Goal: Information Seeking & Learning: Learn about a topic

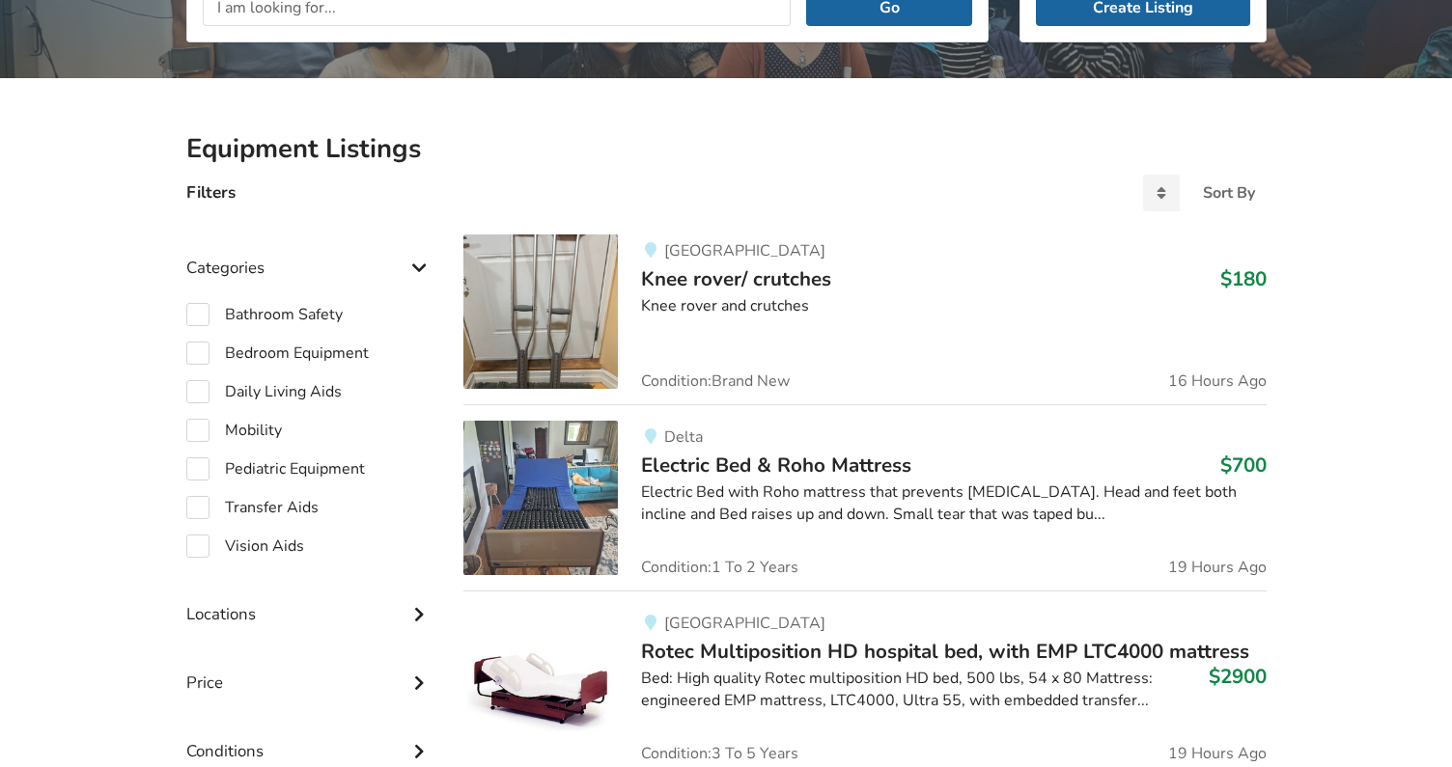
scroll to position [335, 0]
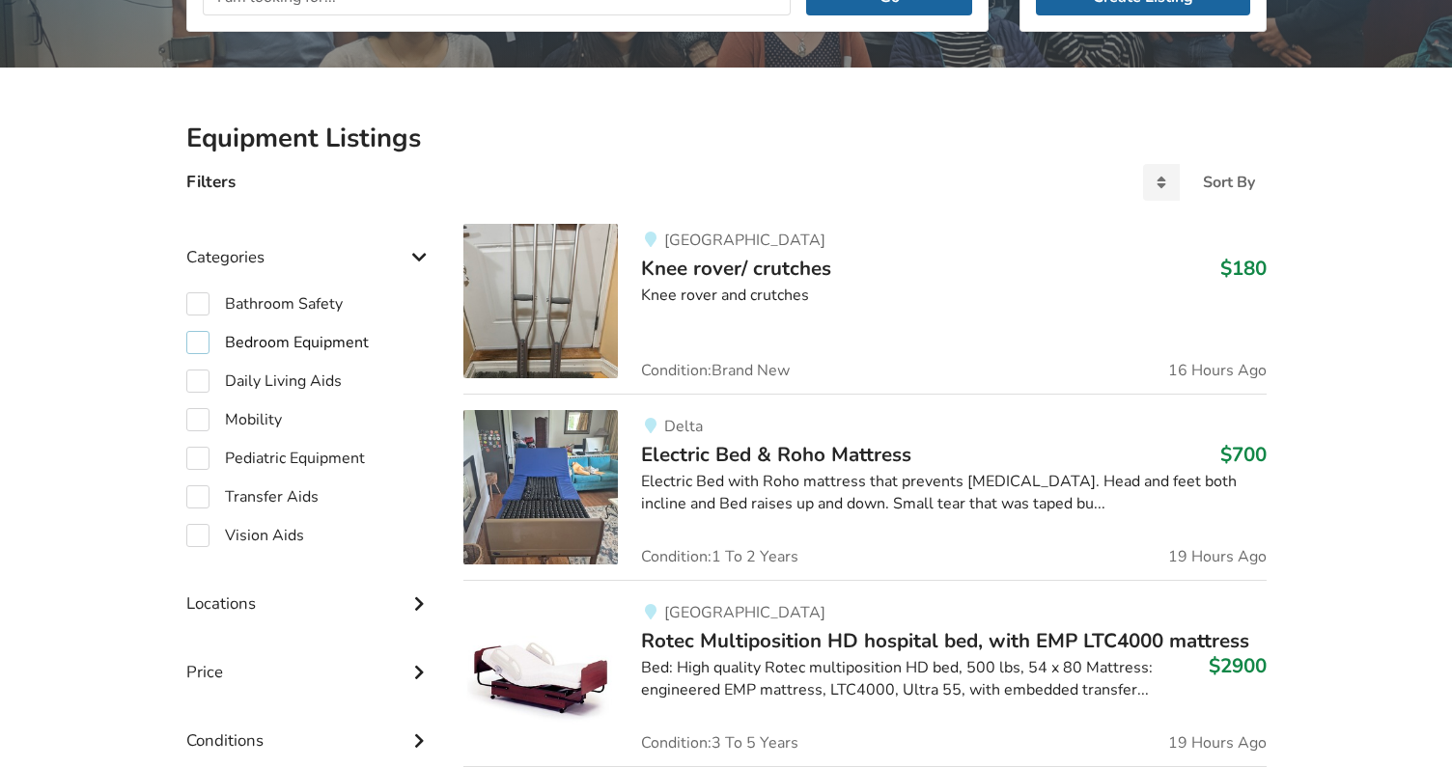
click at [206, 341] on label "Bedroom Equipment" at bounding box center [277, 342] width 182 height 23
checkbox input "true"
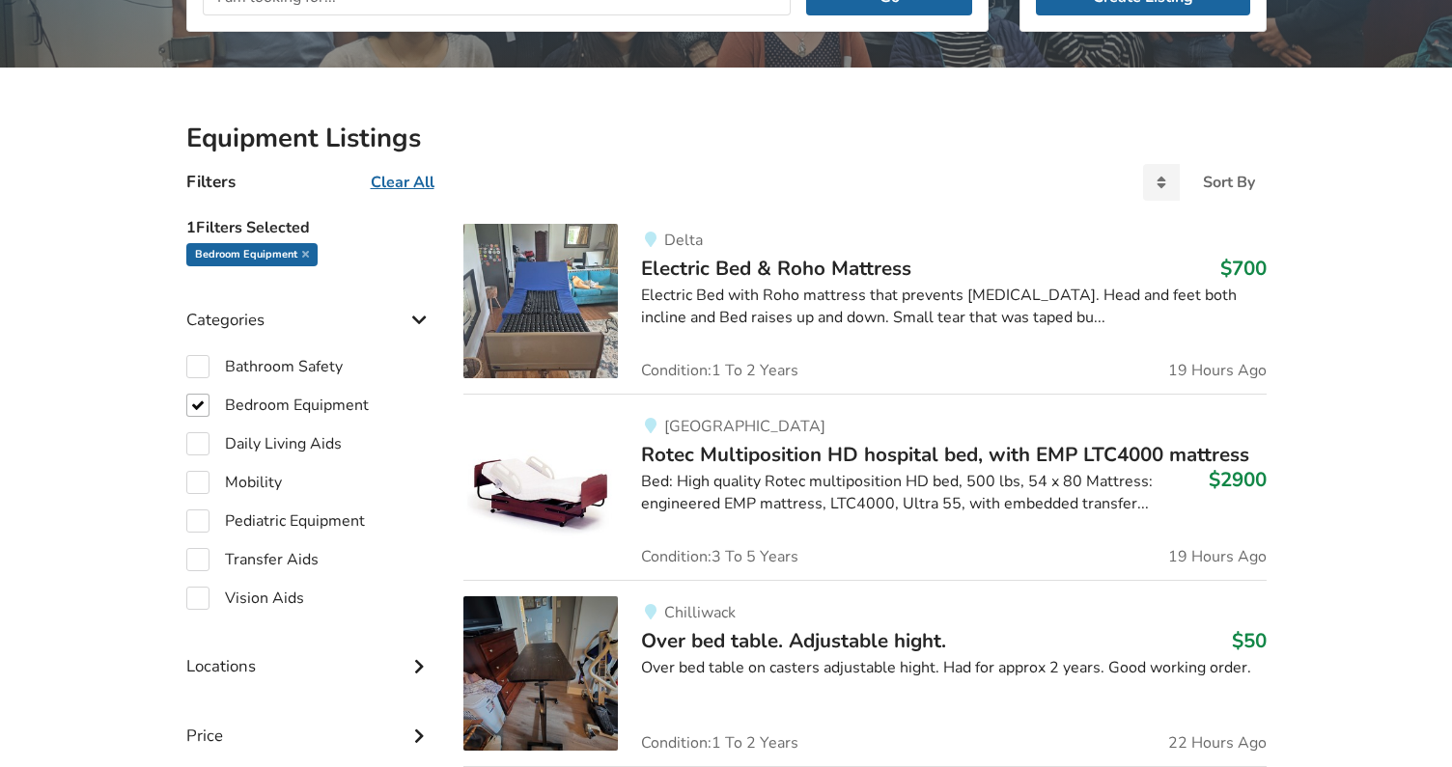
click at [523, 448] on img at bounding box center [540, 487] width 154 height 154
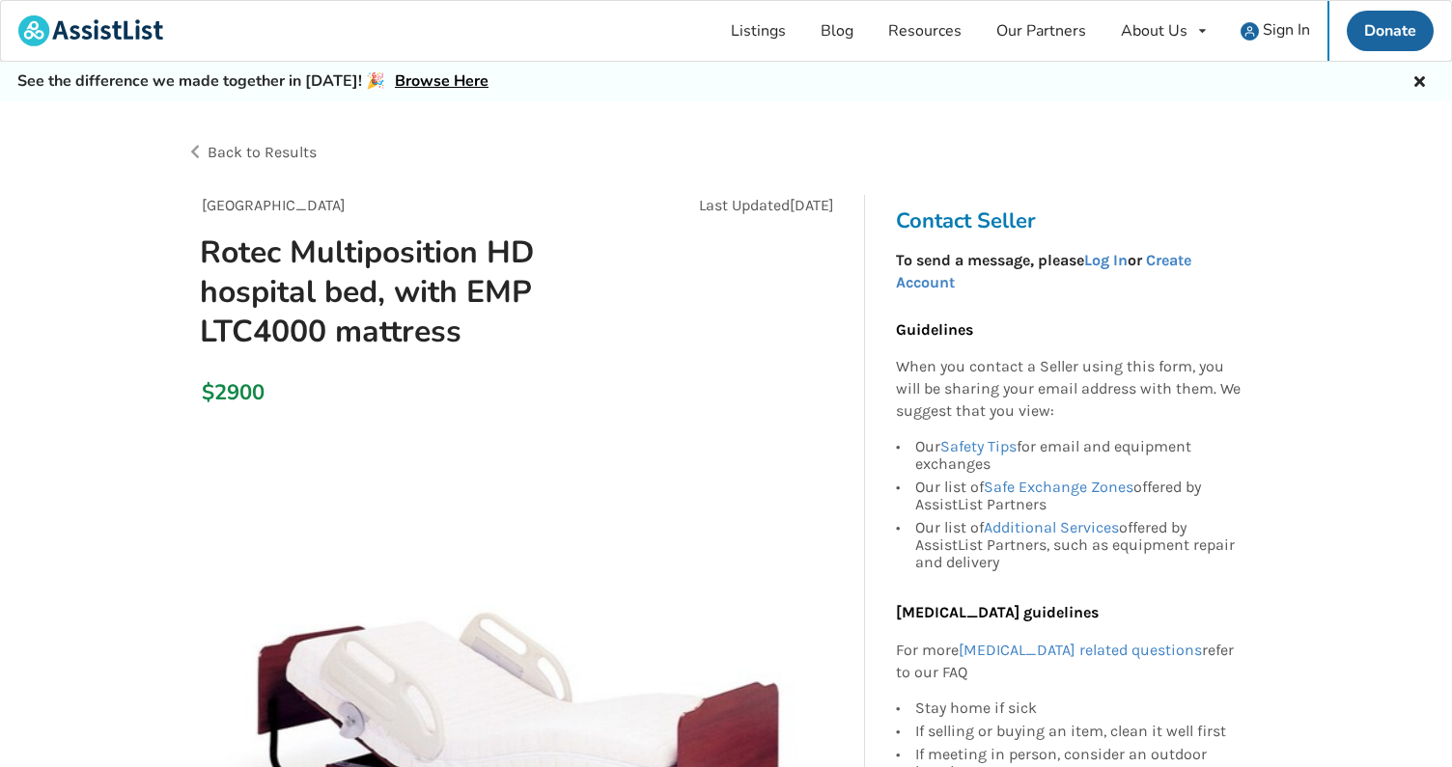
scroll to position [2, 0]
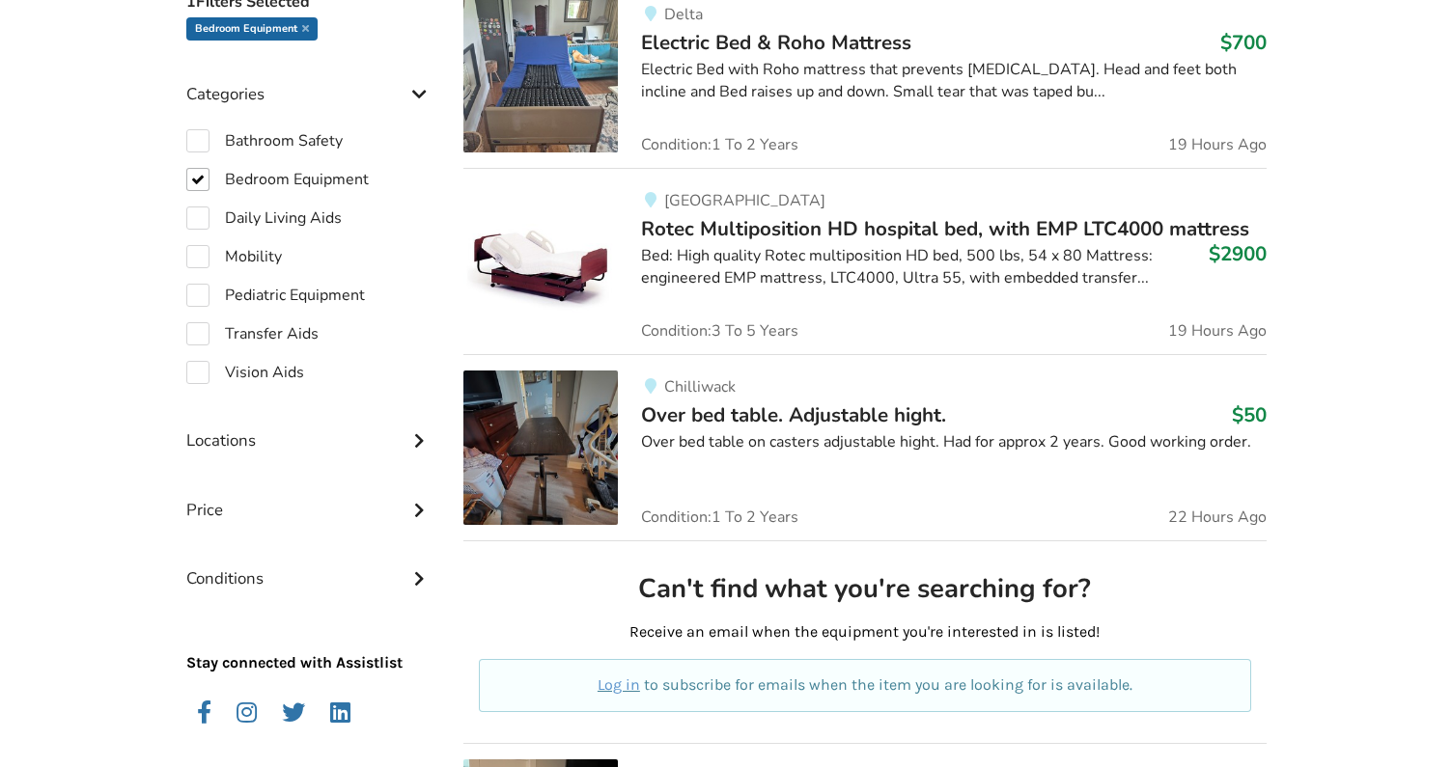
scroll to position [548, 0]
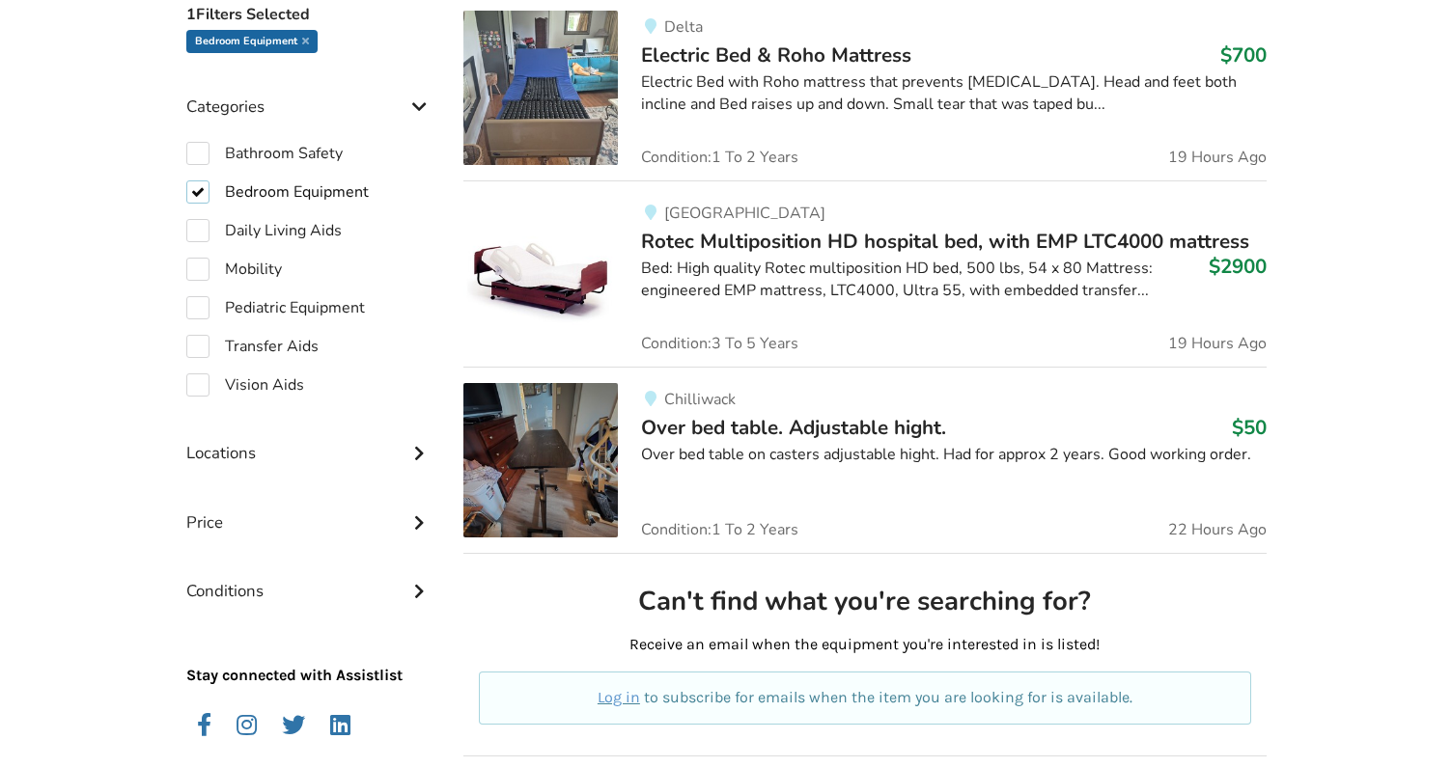
click at [200, 187] on label "Bedroom Equipment" at bounding box center [277, 191] width 182 height 23
checkbox input "false"
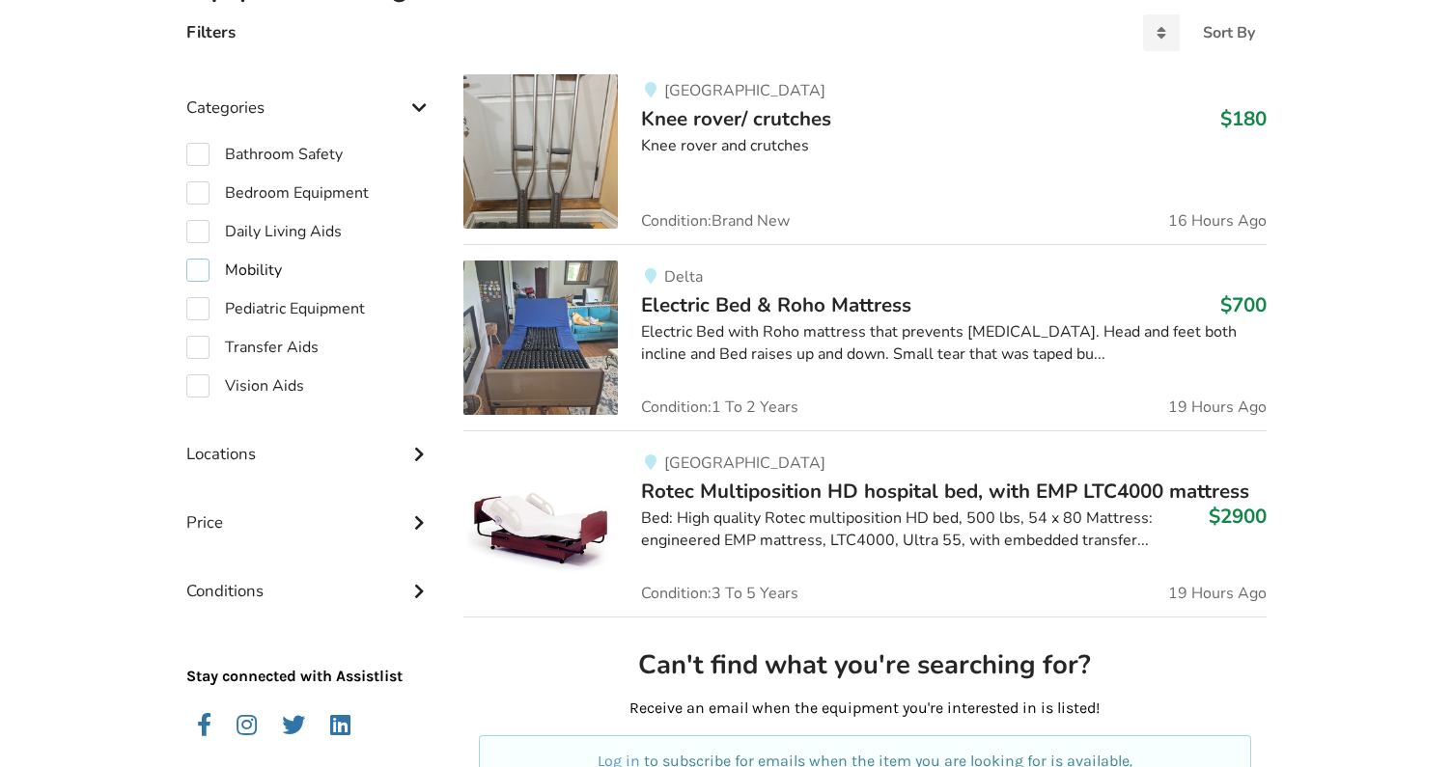
click at [208, 266] on label "Mobility" at bounding box center [234, 270] width 96 height 23
checkbox input "true"
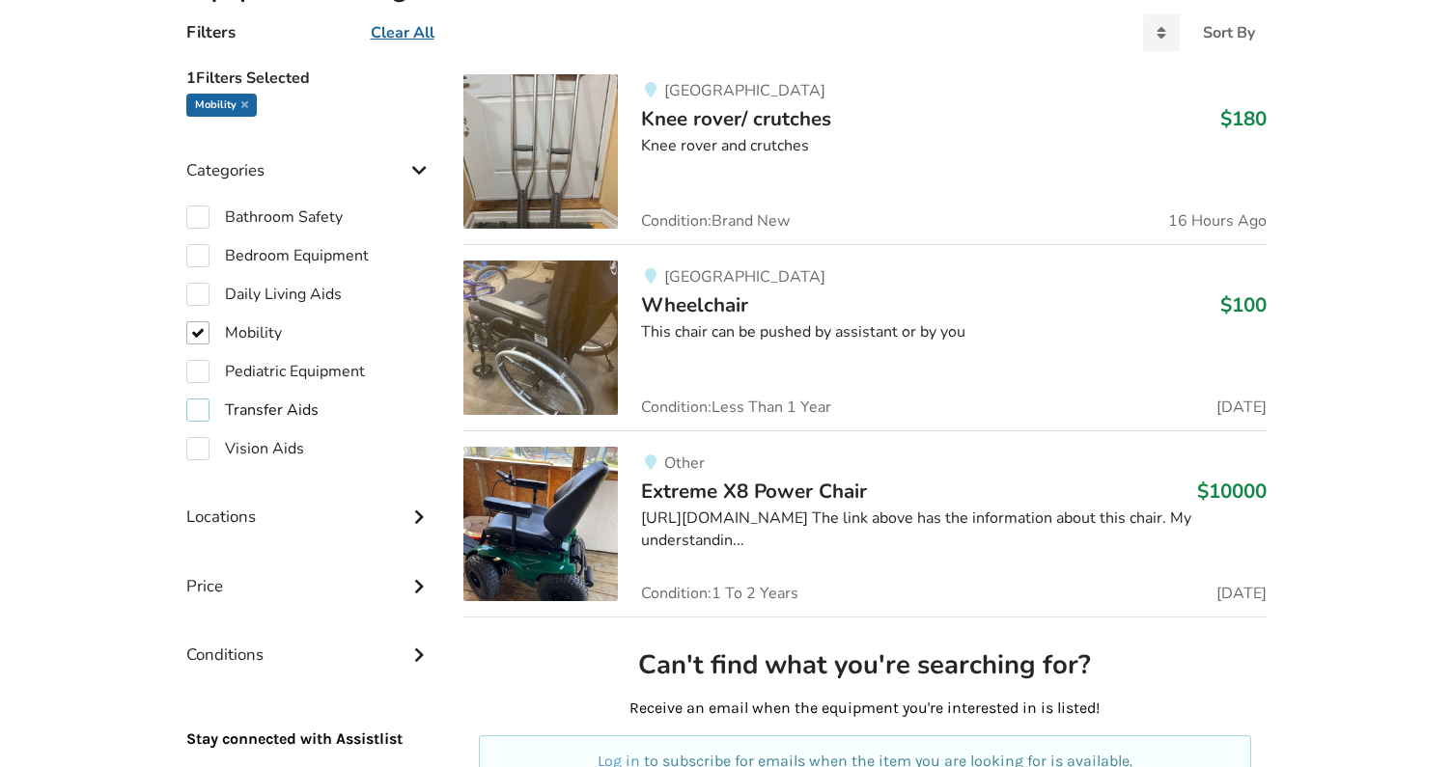
click at [206, 410] on label "Transfer Aids" at bounding box center [252, 410] width 132 height 23
checkbox input "true"
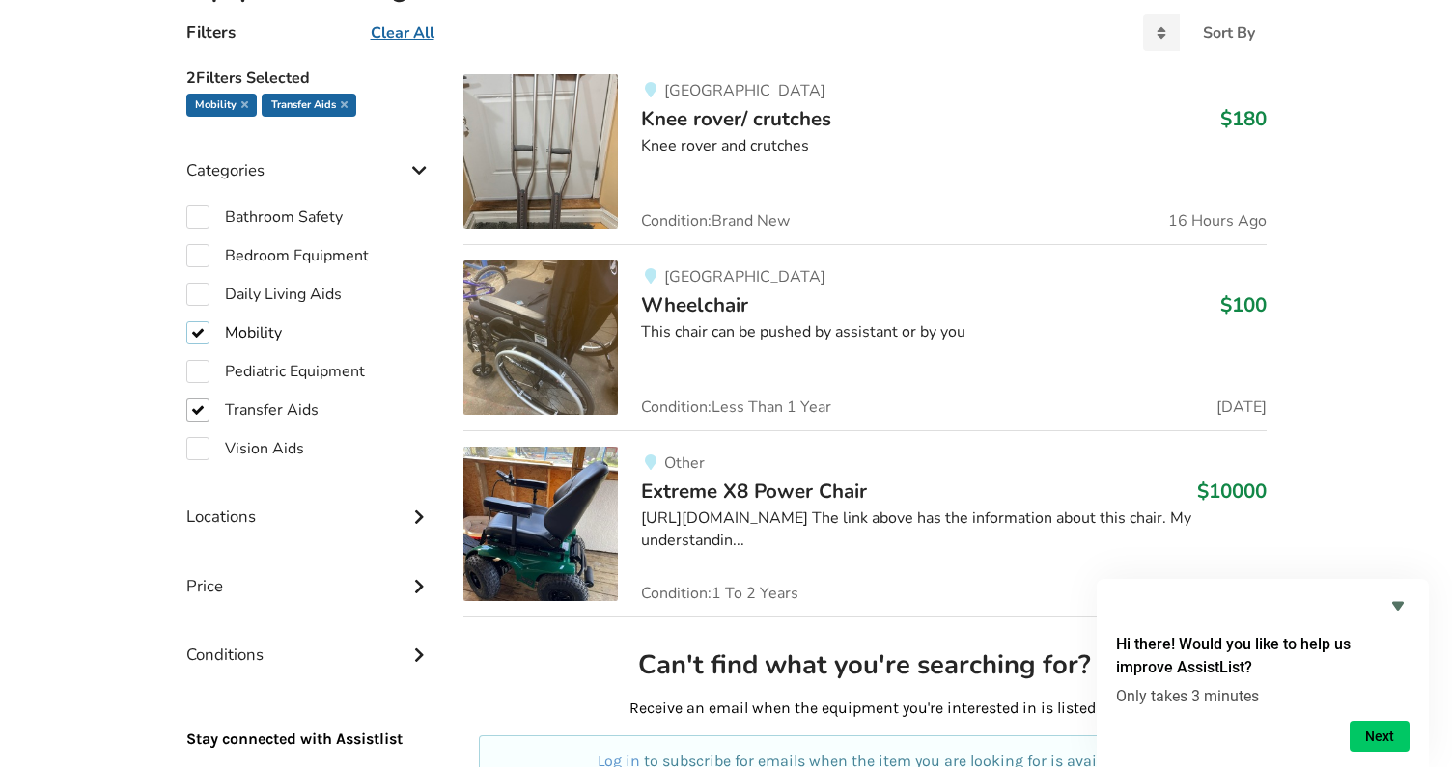
click at [200, 326] on label "Mobility" at bounding box center [234, 332] width 96 height 23
checkbox input "false"
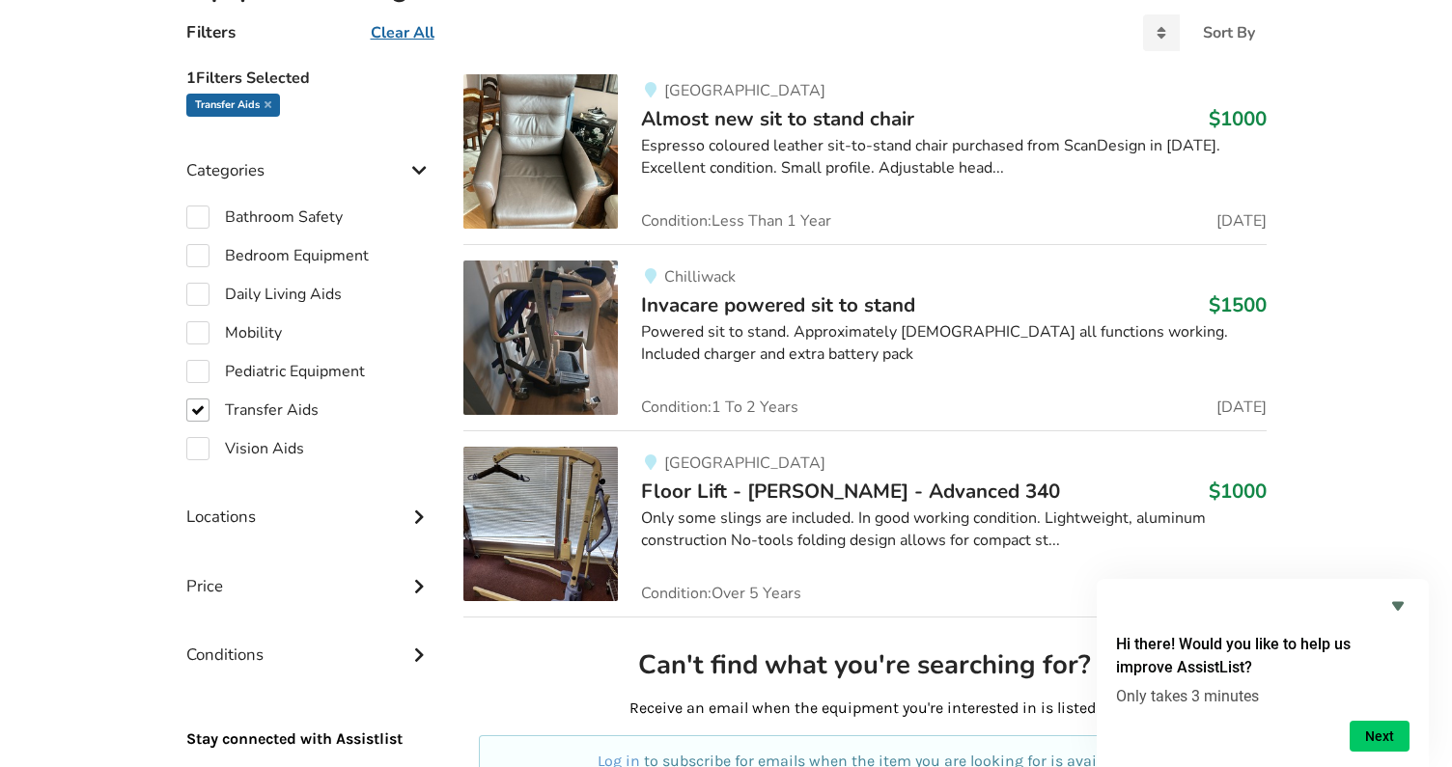
click at [336, 331] on div "Mobility" at bounding box center [309, 332] width 247 height 23
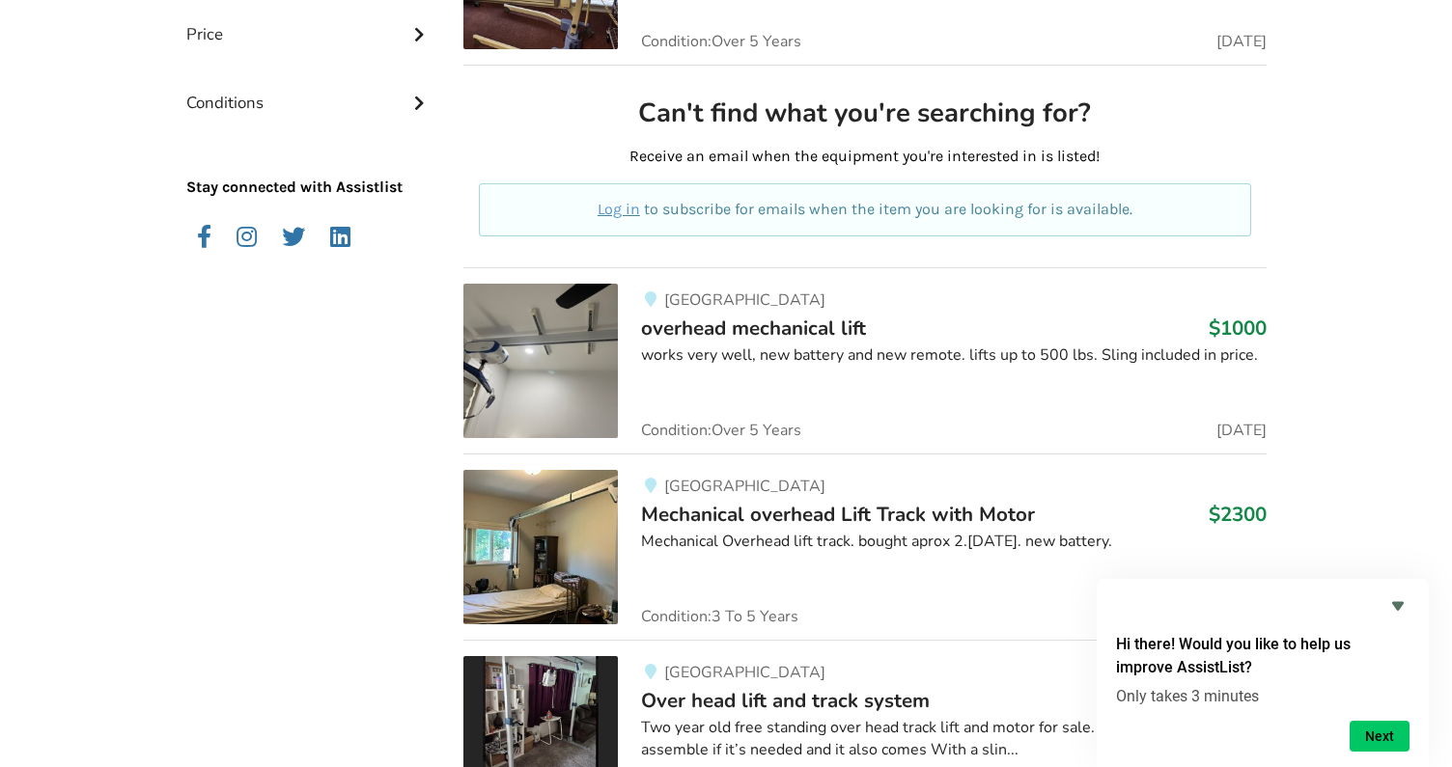
scroll to position [1038, 0]
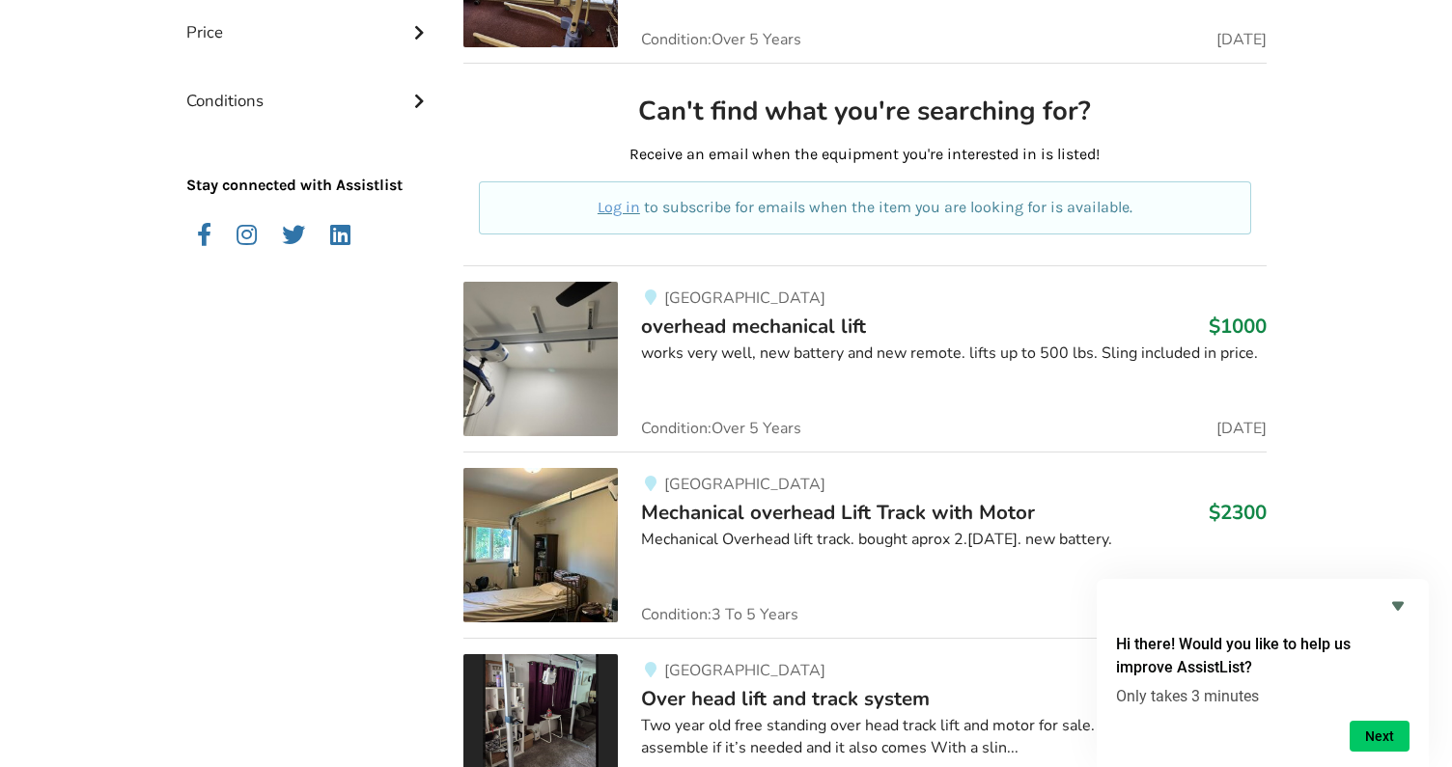
click at [838, 588] on div "Surrey Mechanical overhead Lift Track with Motor $2300 Mechanical Overhead lift…" at bounding box center [942, 545] width 648 height 154
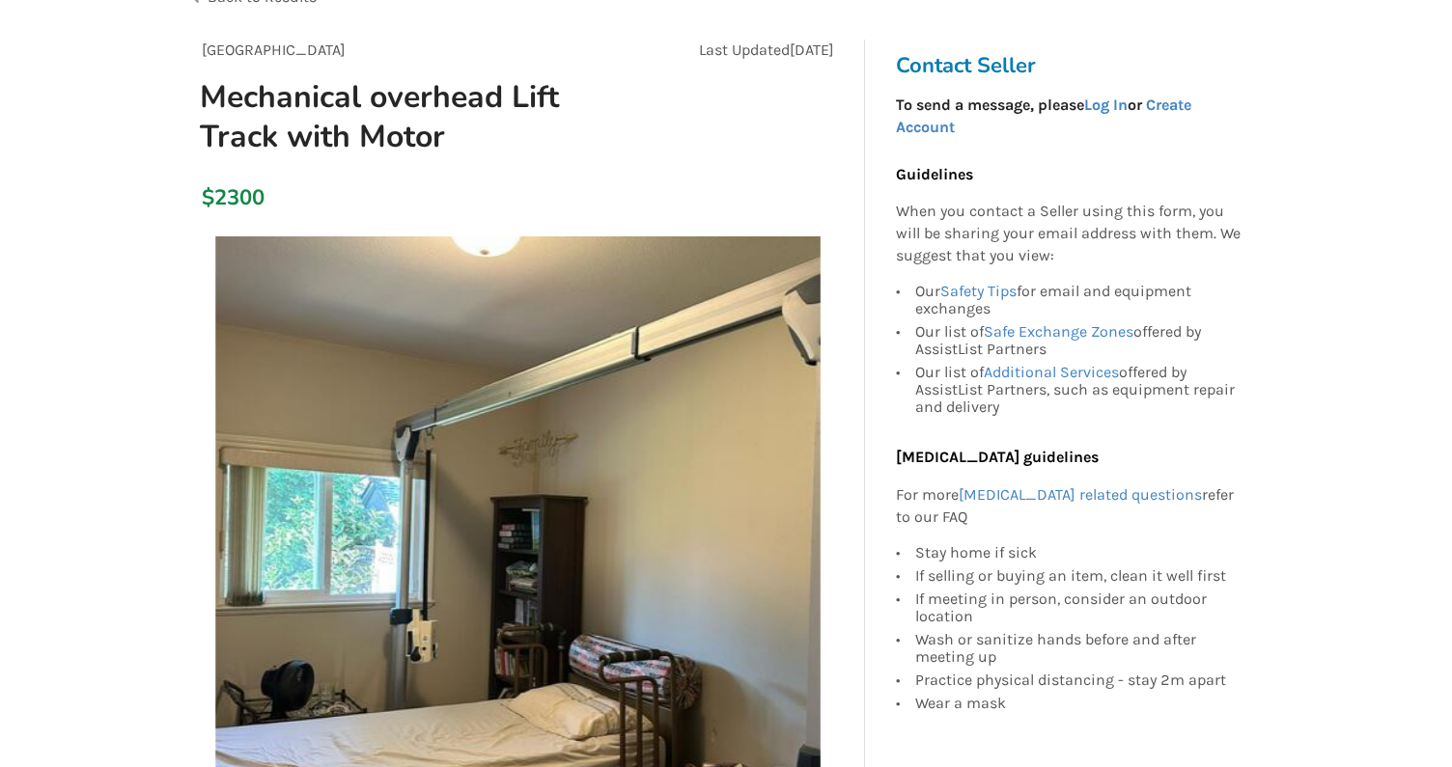
scroll to position [167, 0]
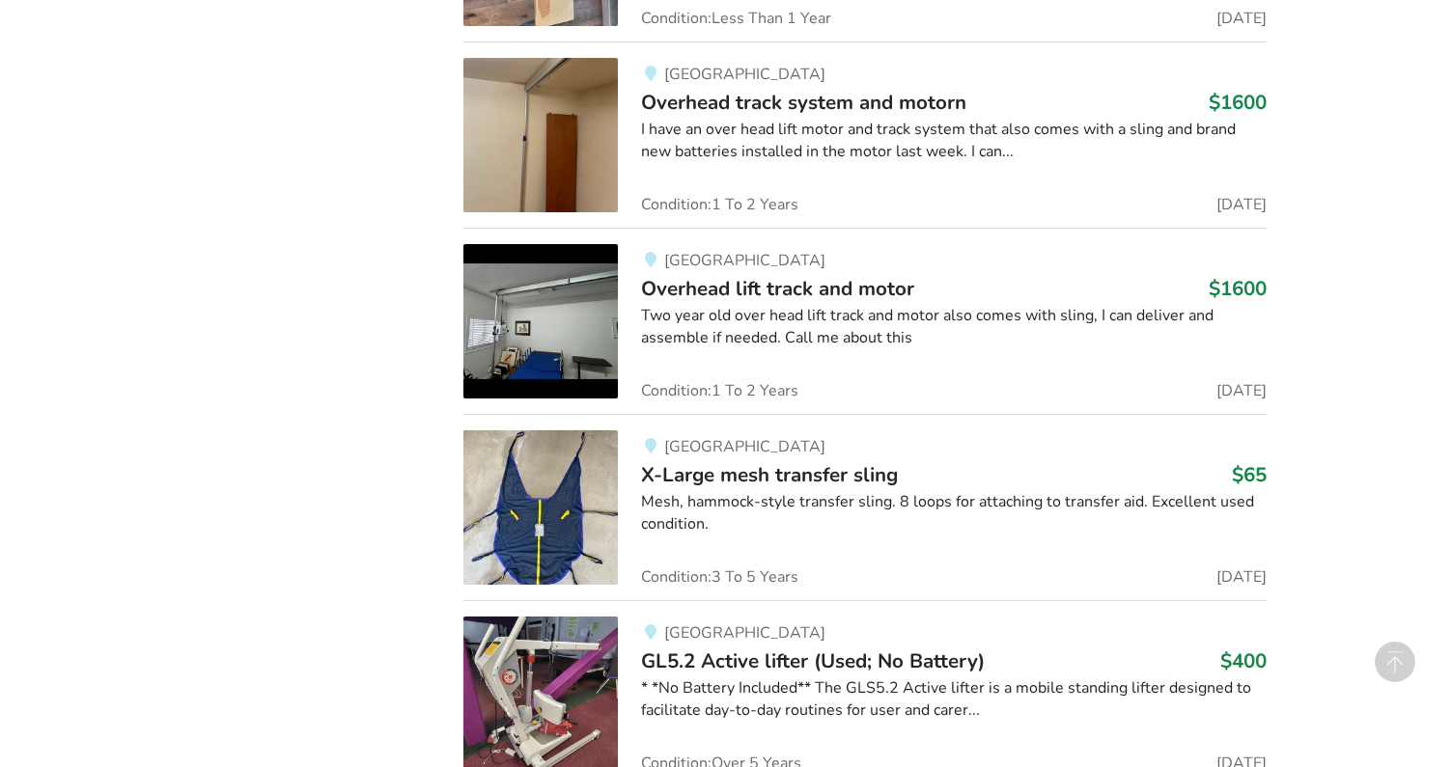
scroll to position [2201, 0]
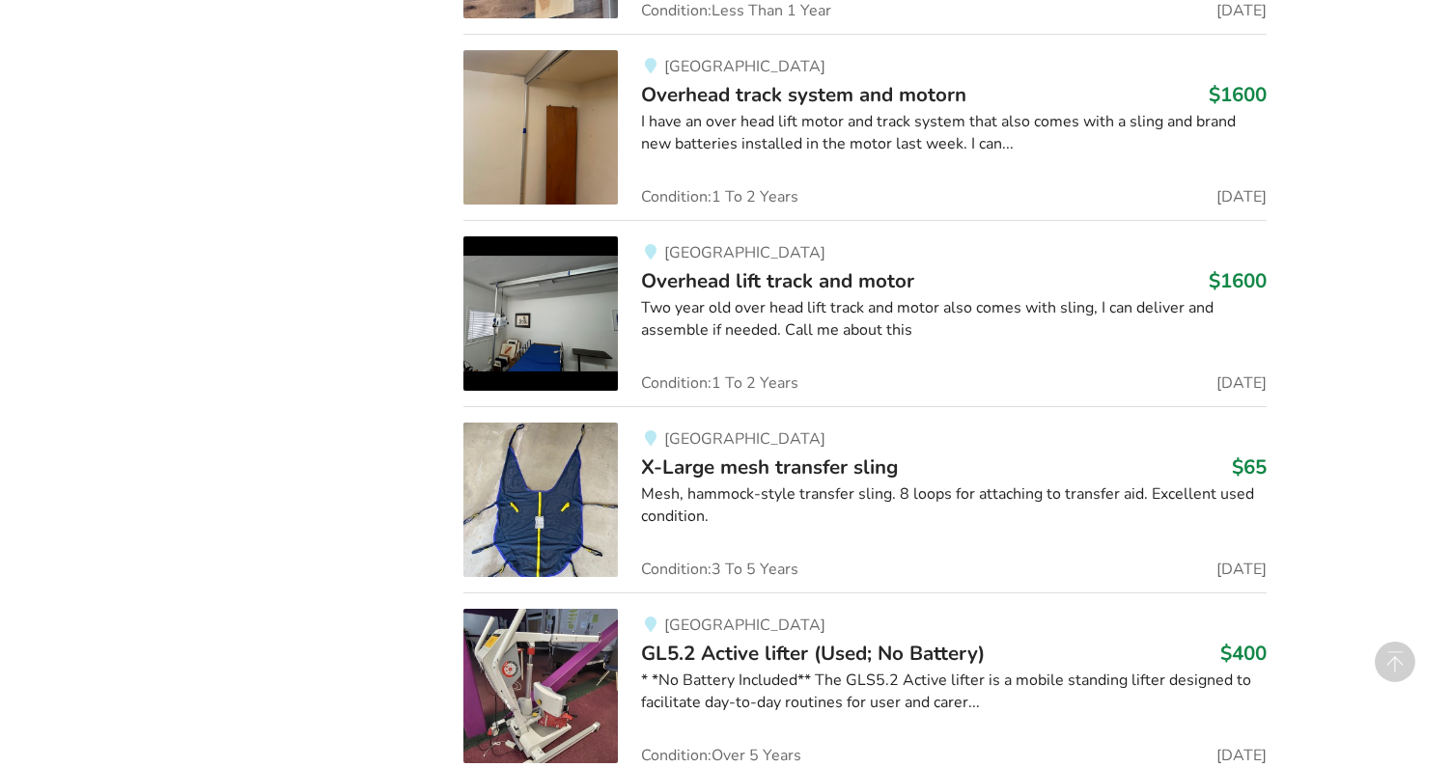
click at [722, 505] on div "Mesh, hammock-style transfer sling. 8 loops for attaching to transfer aid. Exce…" at bounding box center [953, 506] width 624 height 44
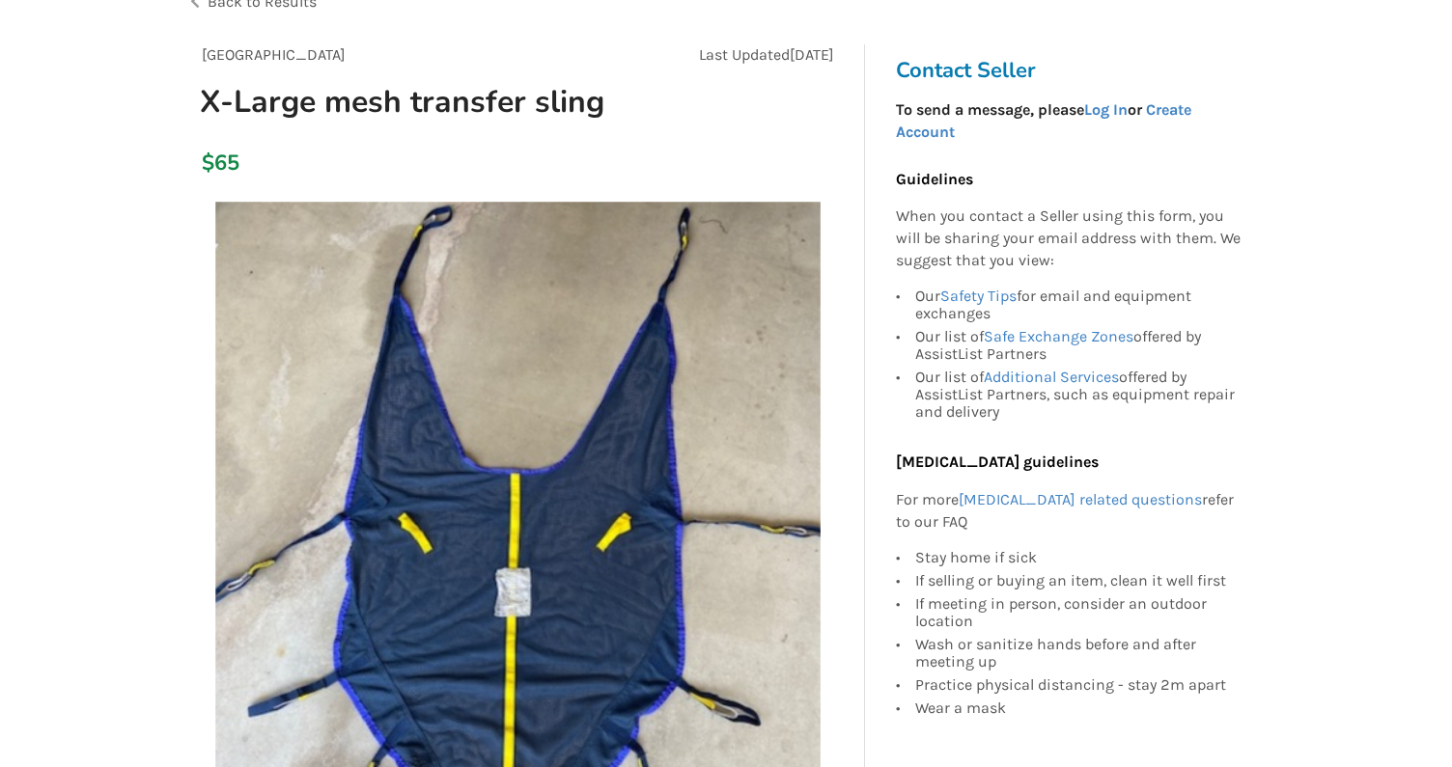
scroll to position [153, 0]
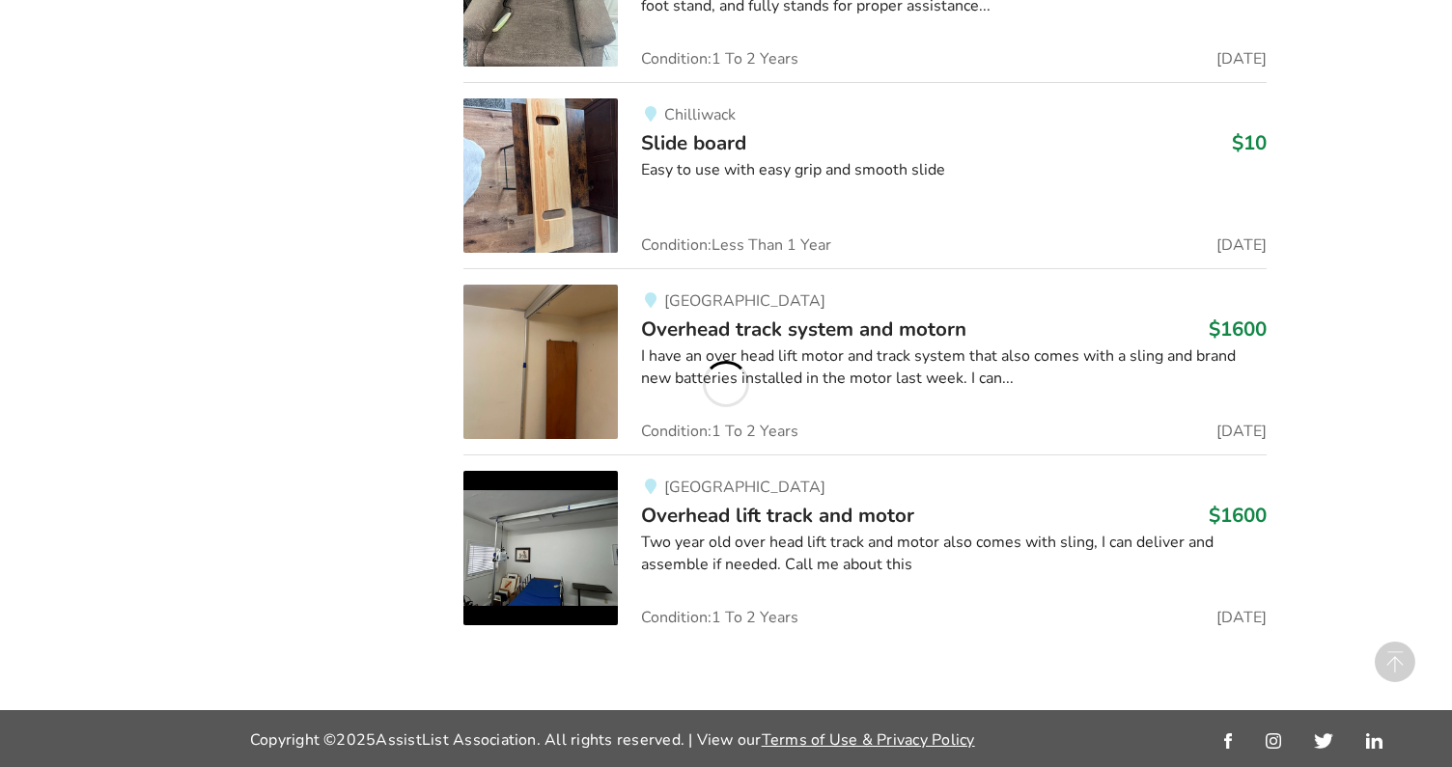
scroll to position [2201, 0]
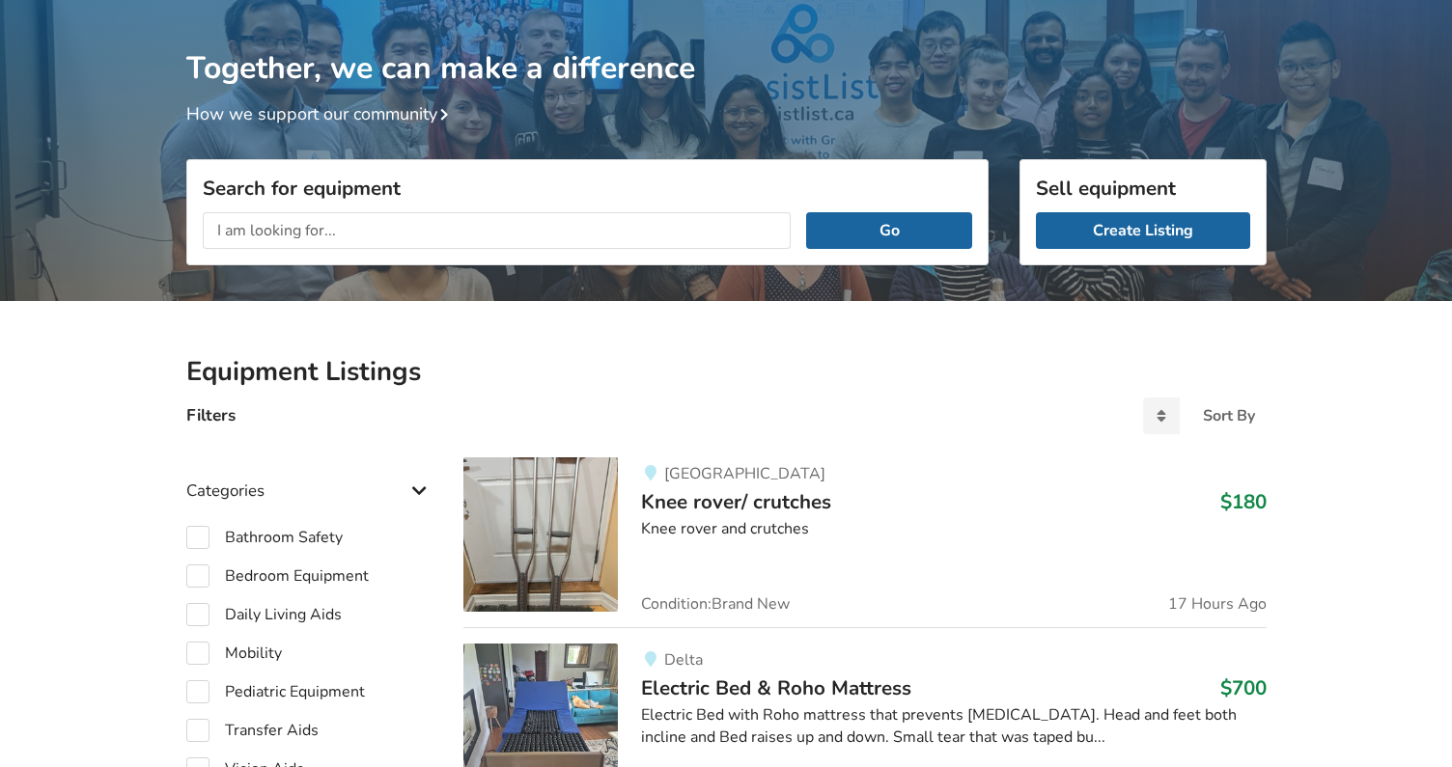
click at [438, 428] on div "Filters Sort By Most recent Price ascending Price descending" at bounding box center [726, 423] width 1111 height 37
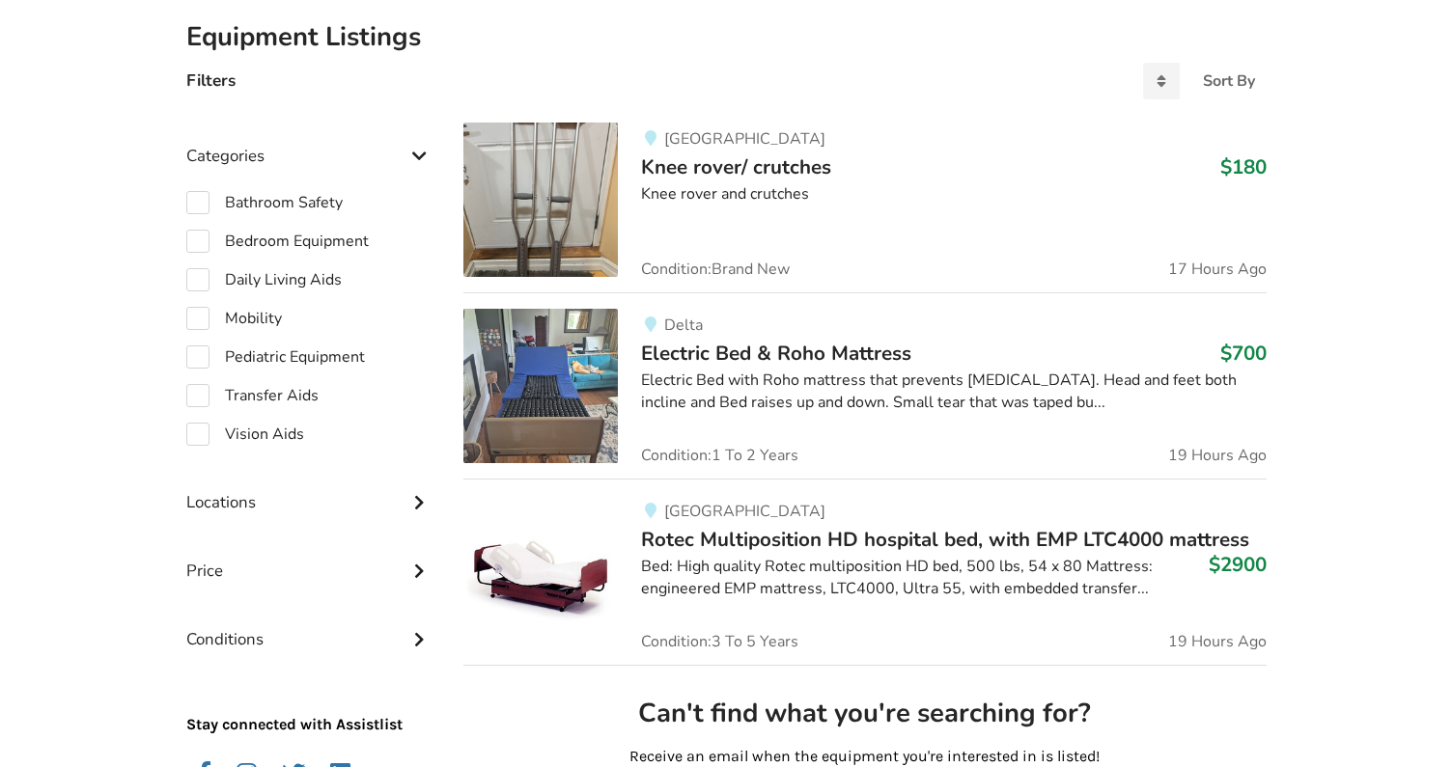
scroll to position [429, 0]
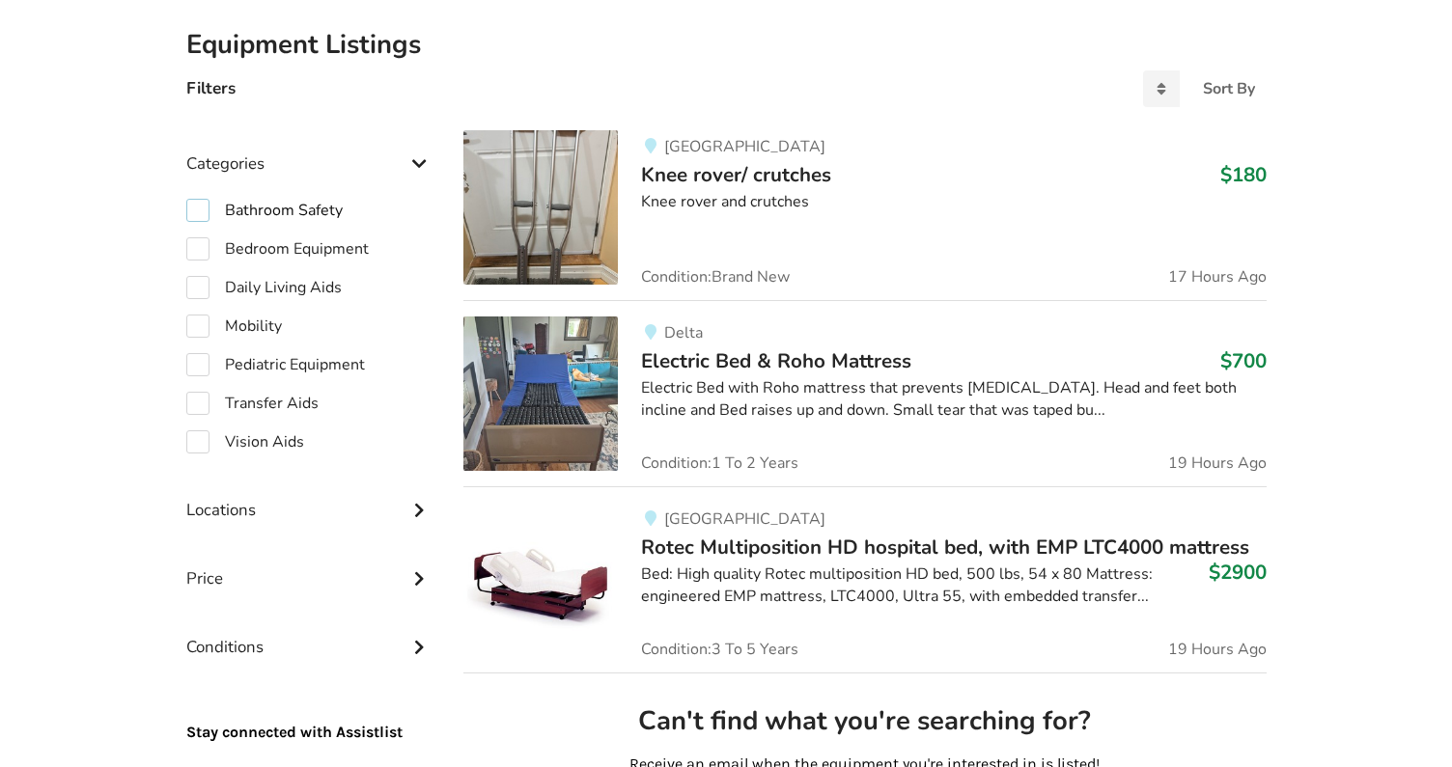
click at [212, 209] on label "Bathroom Safety" at bounding box center [264, 210] width 156 height 23
checkbox input "true"
